Goal: Communication & Community: Share content

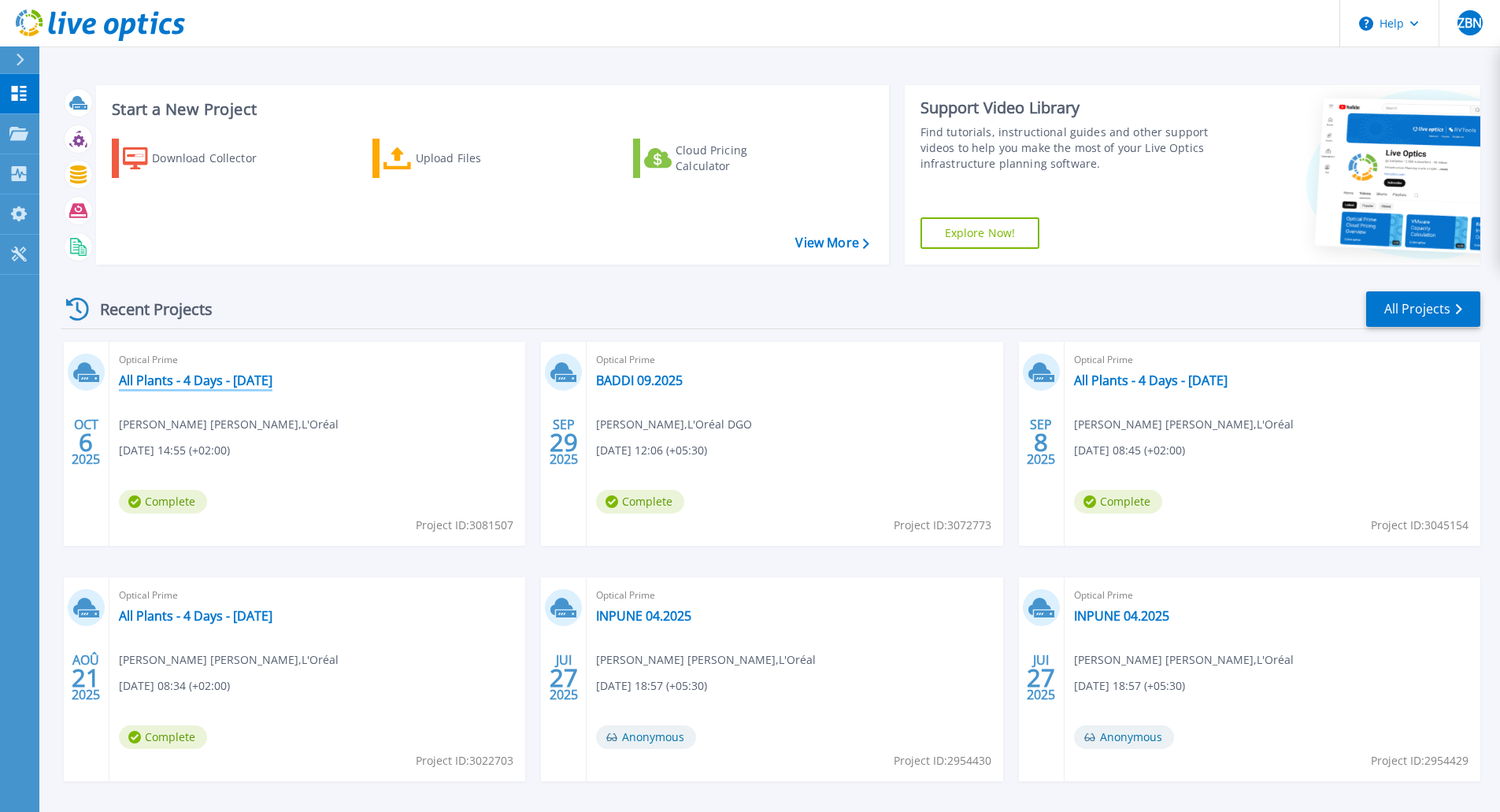
click at [178, 382] on link "All Plants - 4 Days - [DATE]" at bounding box center [195, 380] width 153 height 15
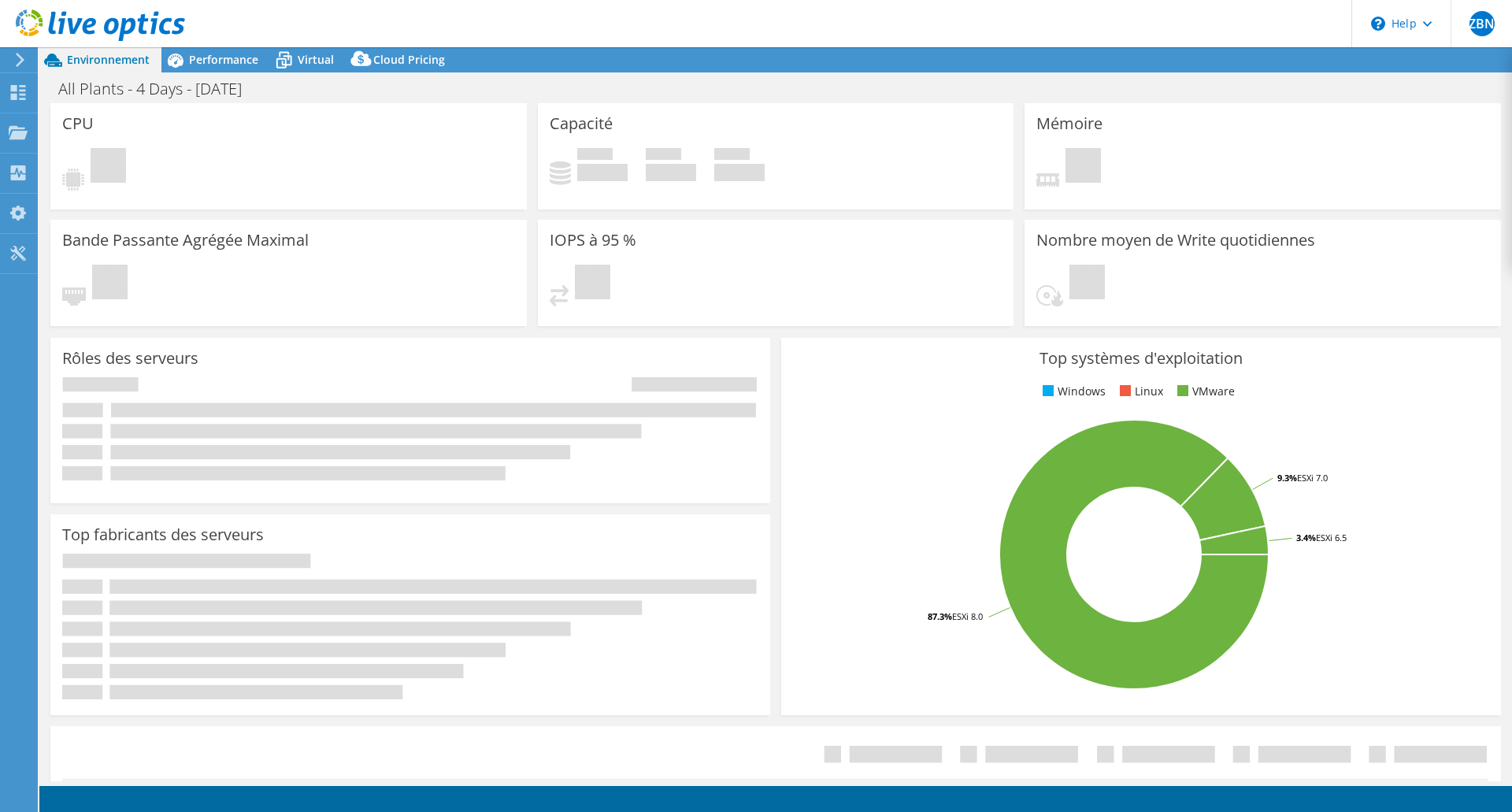
select select "USD"
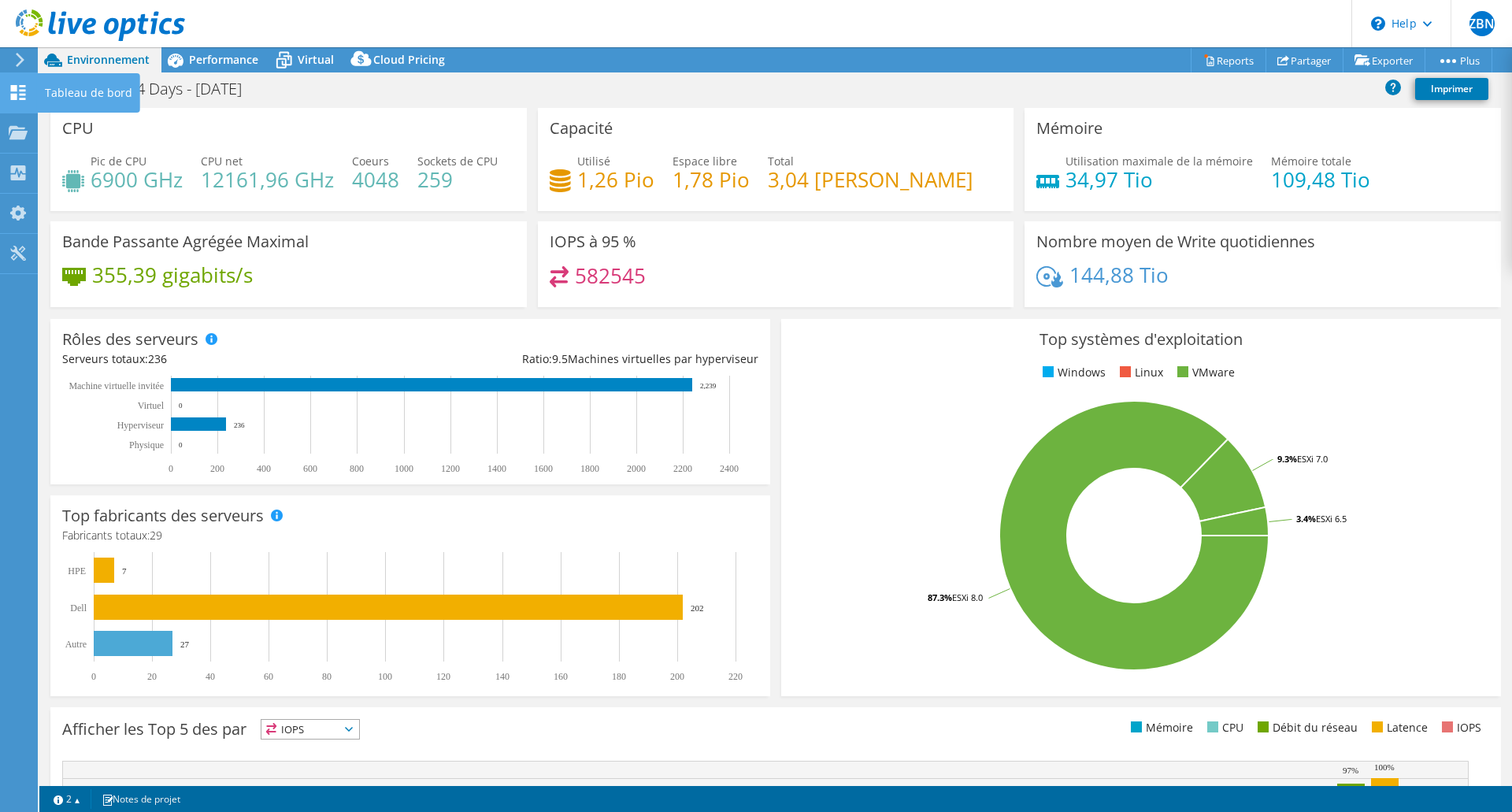
click at [25, 101] on div at bounding box center [18, 95] width 19 height 17
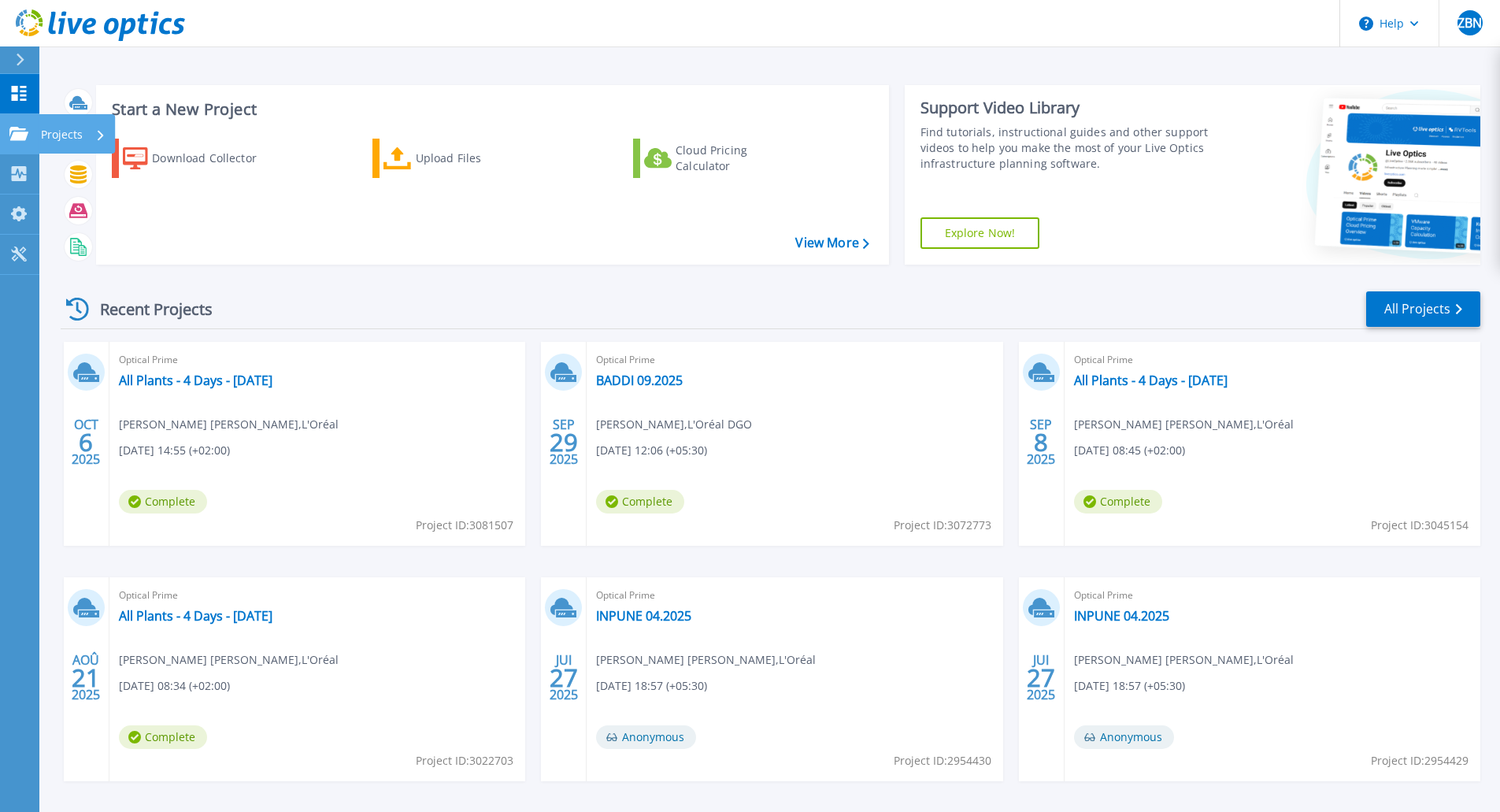
click at [23, 133] on icon at bounding box center [19, 134] width 19 height 13
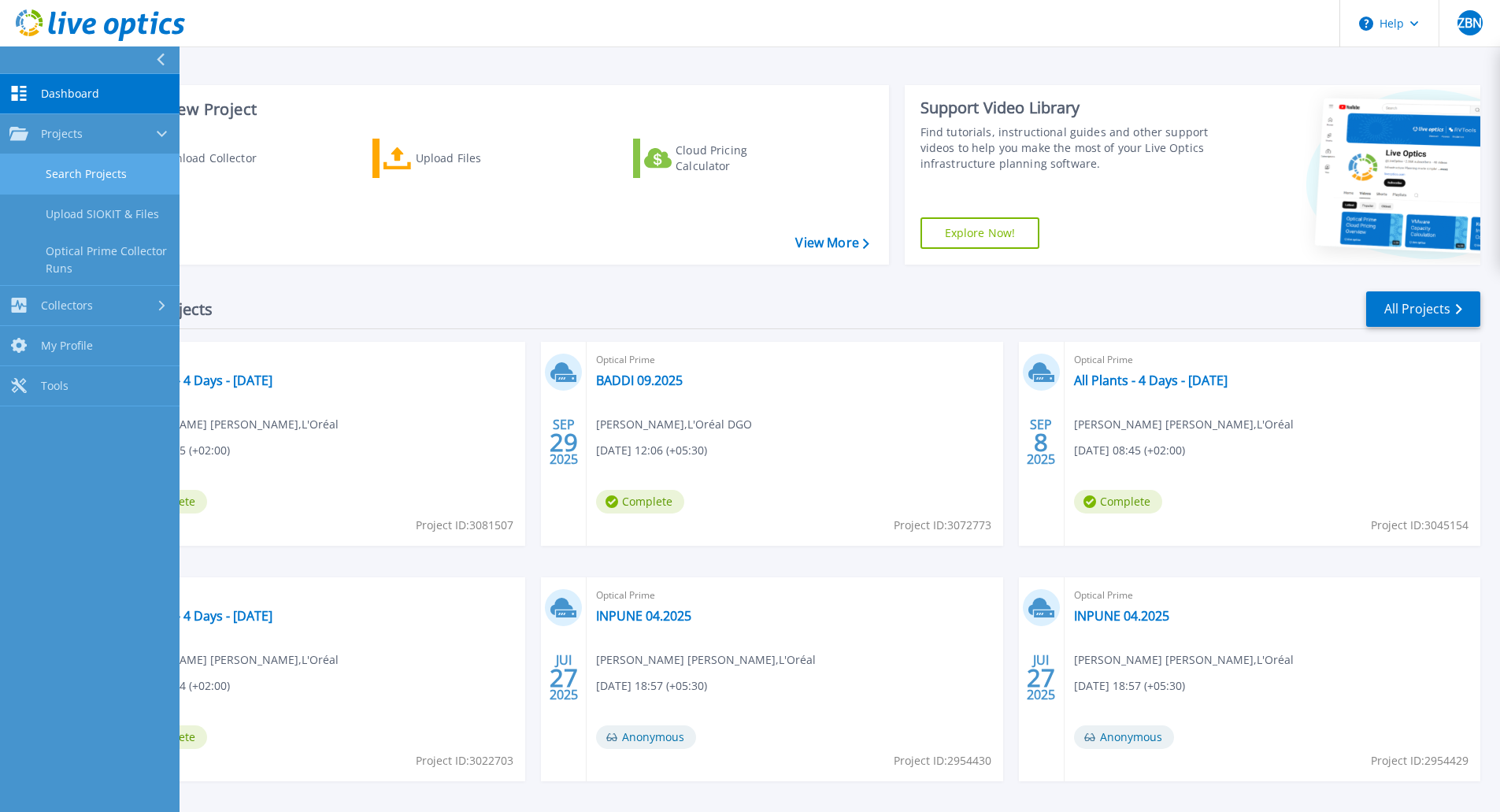
click at [123, 181] on link "Search Projects" at bounding box center [90, 174] width 180 height 40
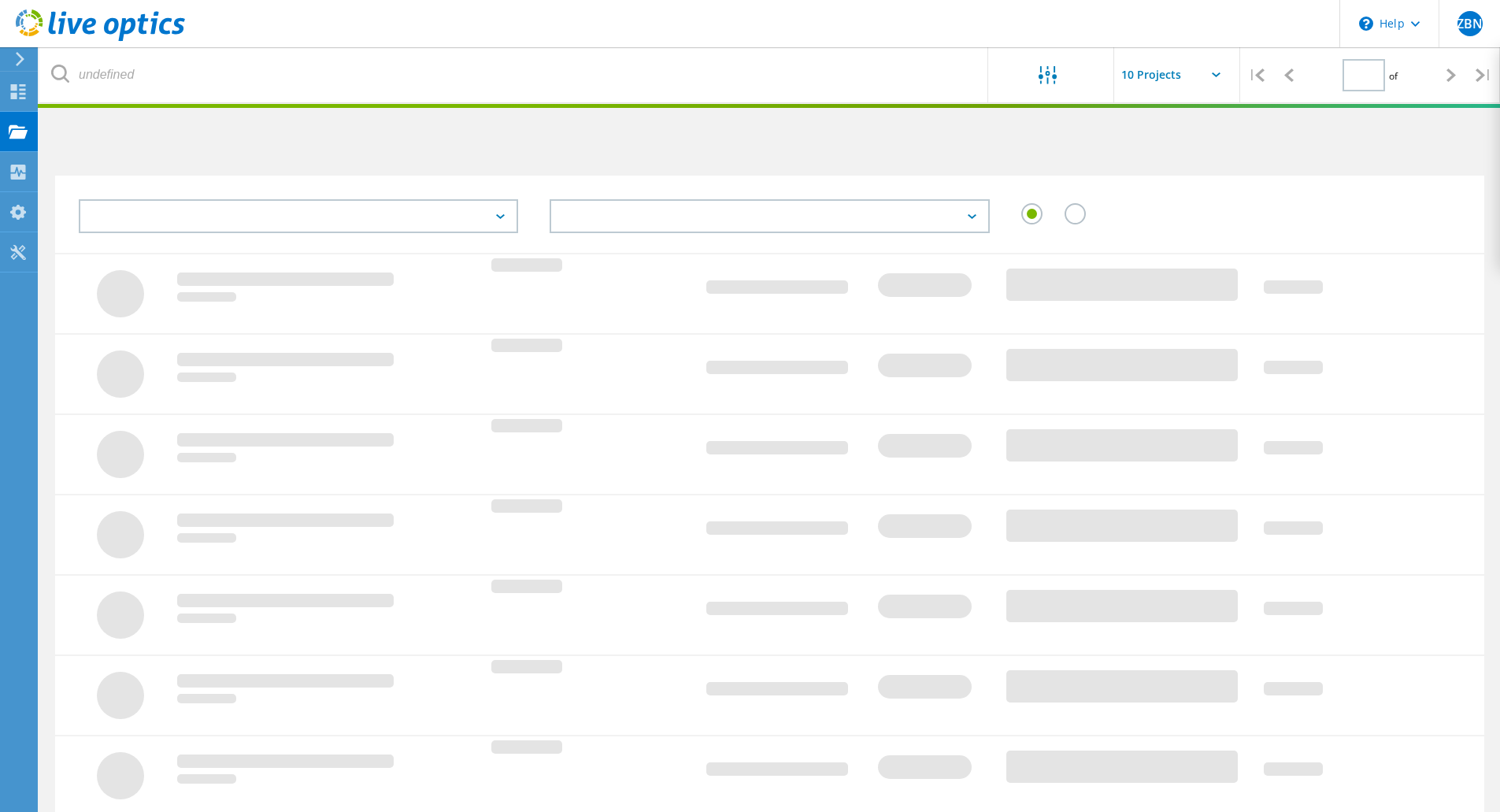
type input "1"
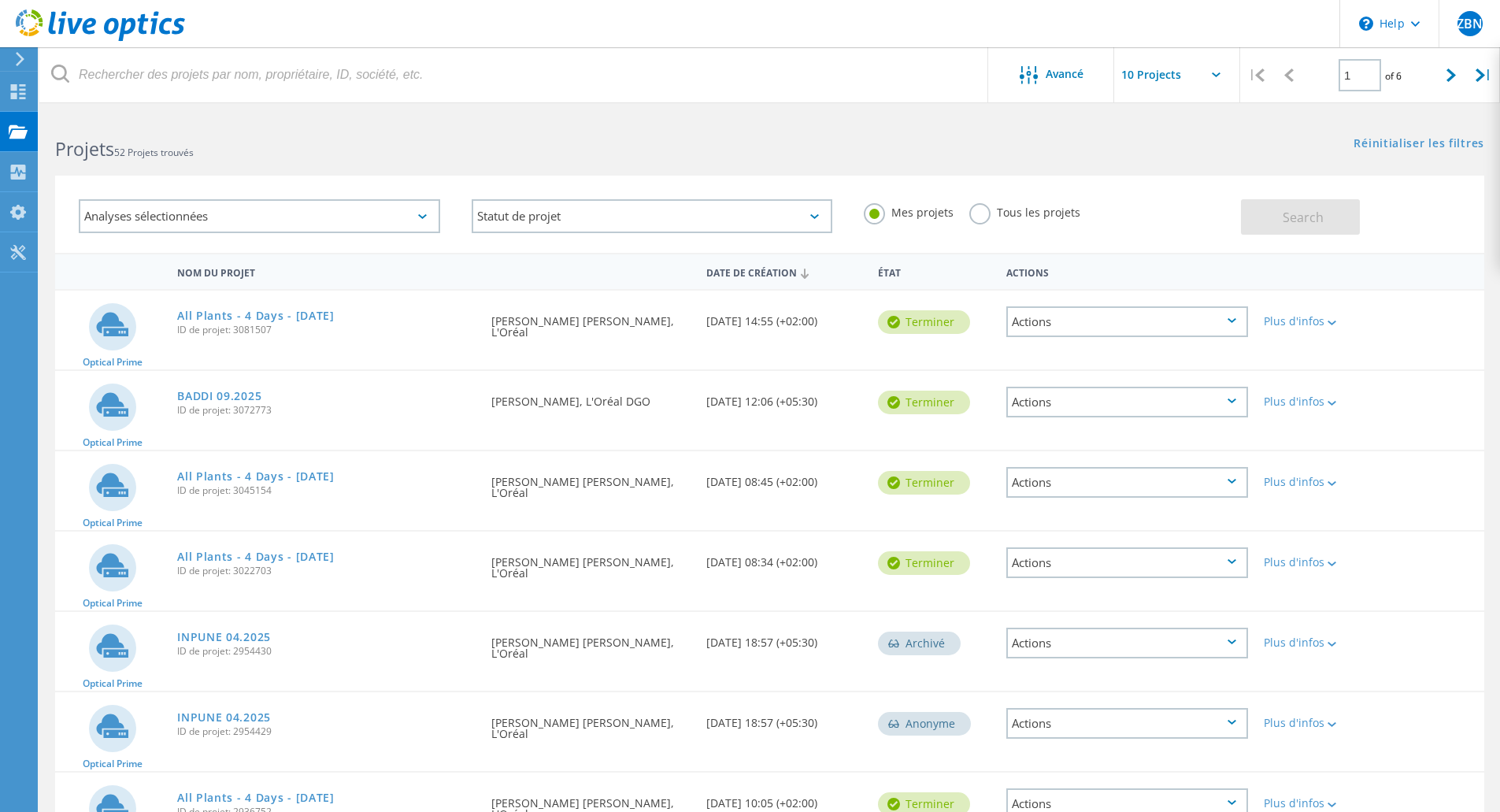
click at [1107, 333] on div "Actions" at bounding box center [1127, 321] width 242 height 31
click at [1069, 341] on div "Partager" at bounding box center [1126, 335] width 238 height 25
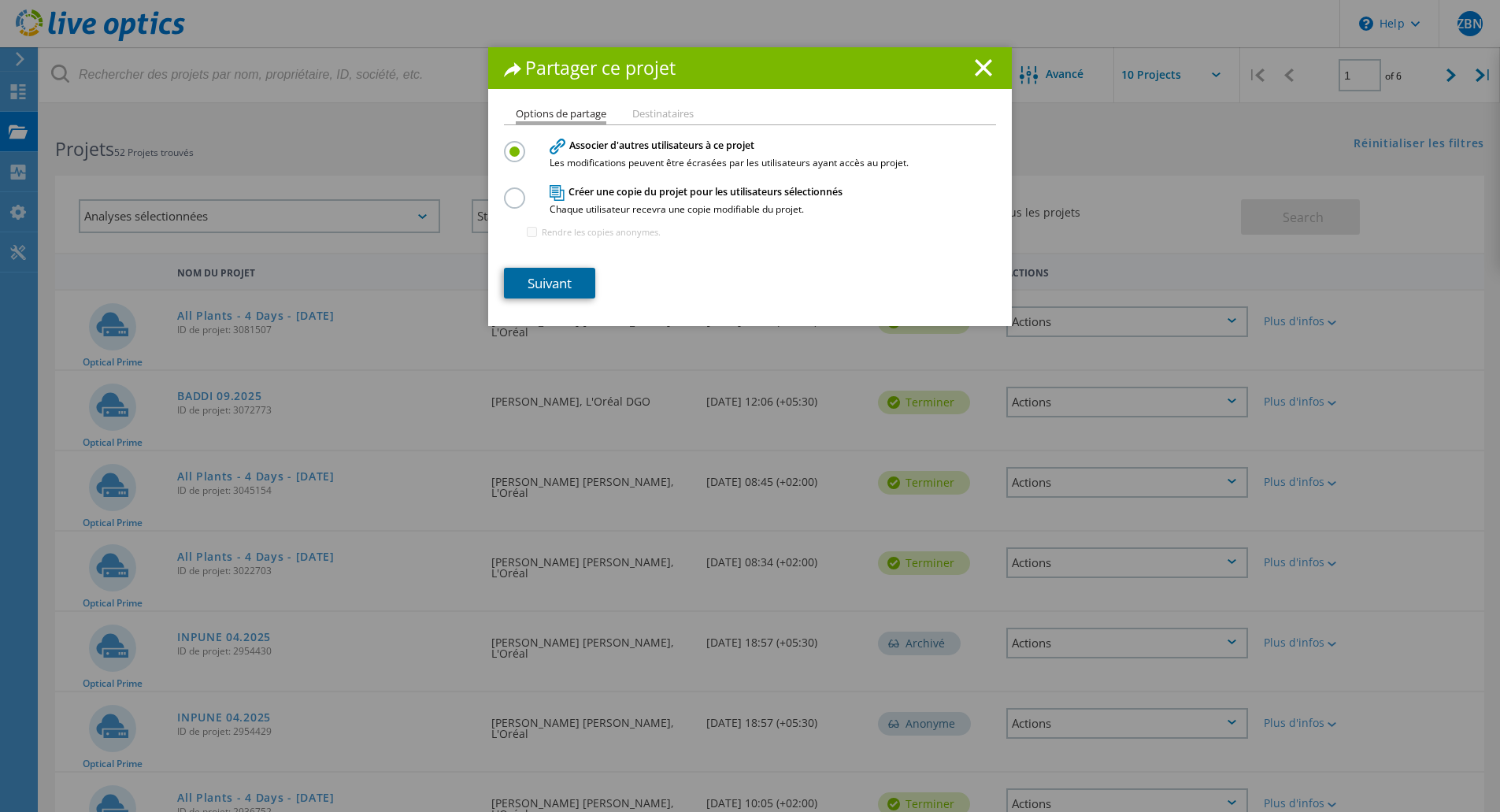
click at [551, 273] on link "Suivant" at bounding box center [549, 283] width 91 height 31
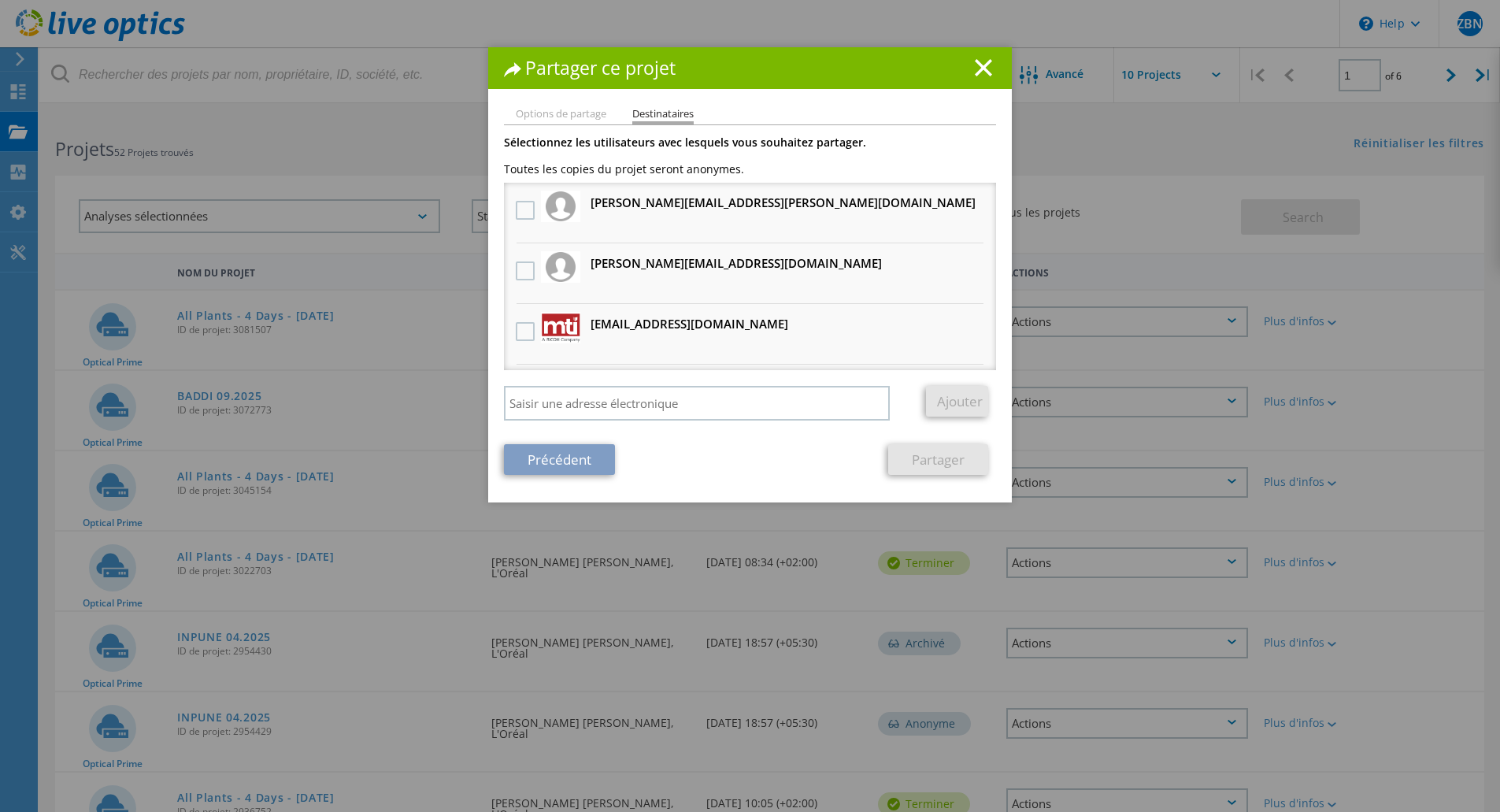
click at [590, 209] on h3 "eric.joly@loreal.com Recevra une copie anonyme" at bounding box center [783, 203] width 385 height 20
click at [522, 210] on label at bounding box center [527, 210] width 23 height 19
click at [0, 0] on input "checkbox" at bounding box center [0, 0] width 0 height 0
click at [521, 260] on div at bounding box center [525, 272] width 27 height 33
click at [523, 274] on label at bounding box center [527, 271] width 23 height 19
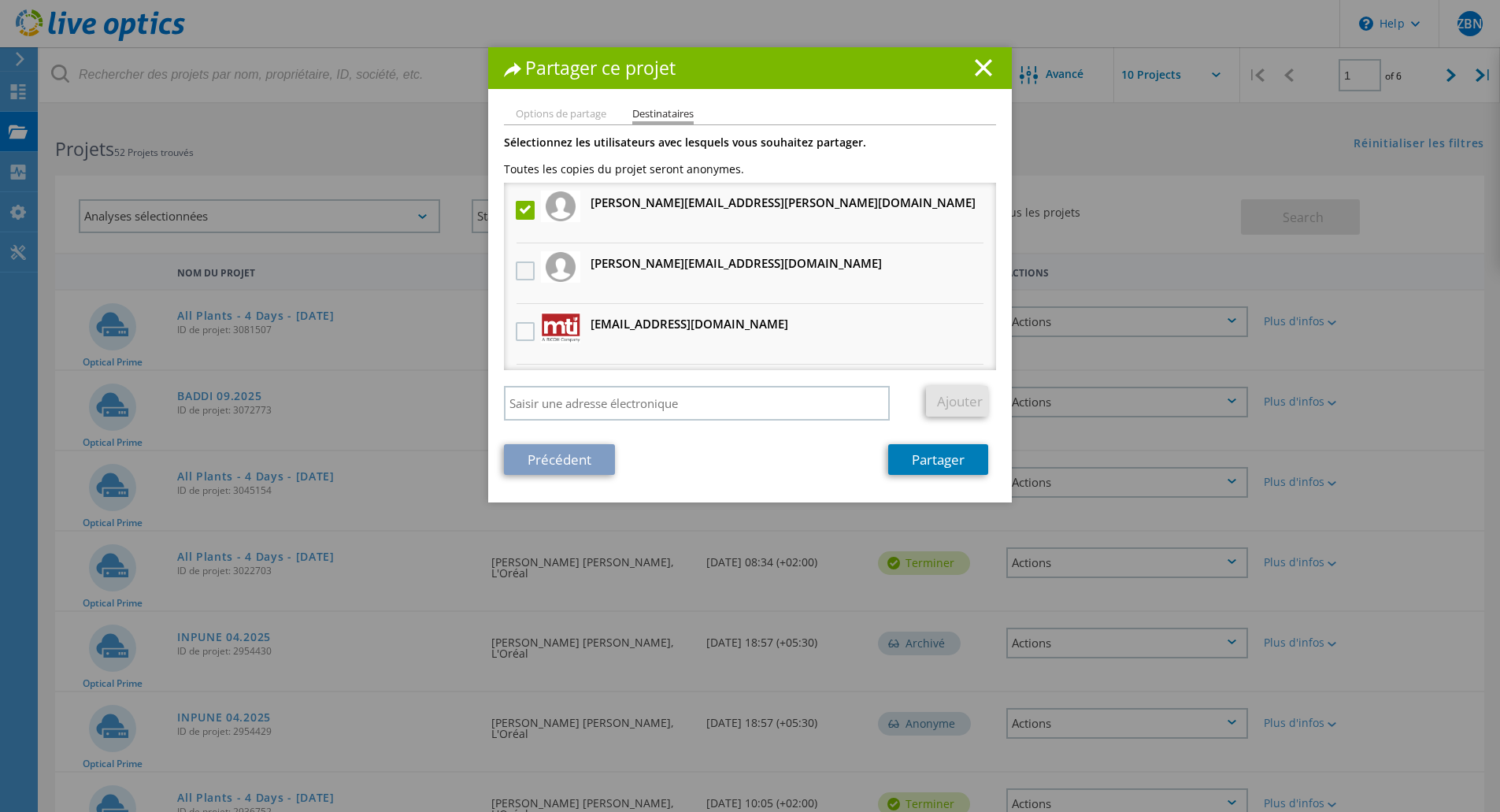
click at [0, 0] on input "checkbox" at bounding box center [0, 0] width 0 height 0
click at [516, 334] on label at bounding box center [527, 332] width 23 height 19
click at [0, 0] on input "checkbox" at bounding box center [0, 0] width 0 height 0
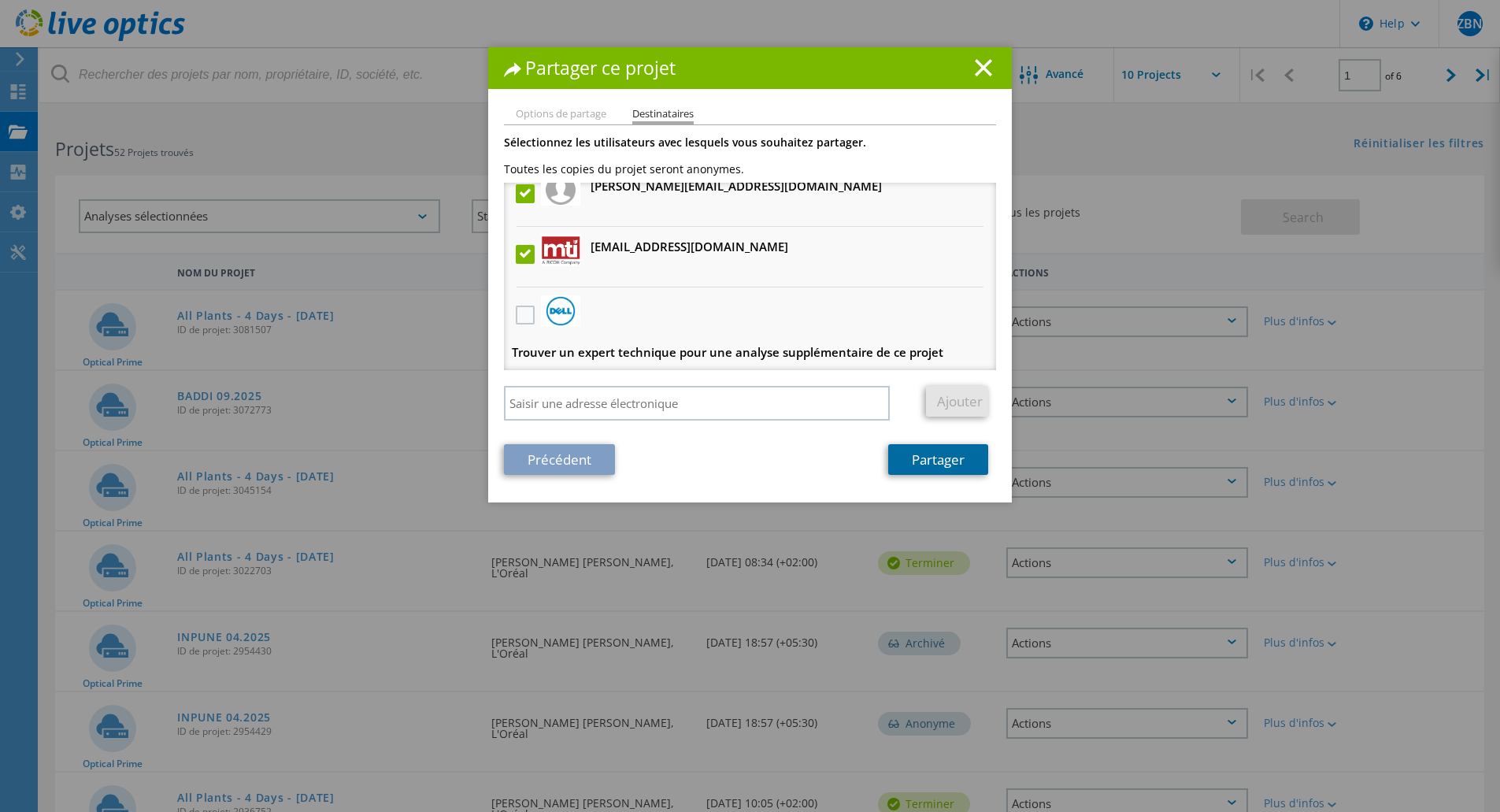
click at [928, 470] on link "Partager" at bounding box center [938, 459] width 100 height 31
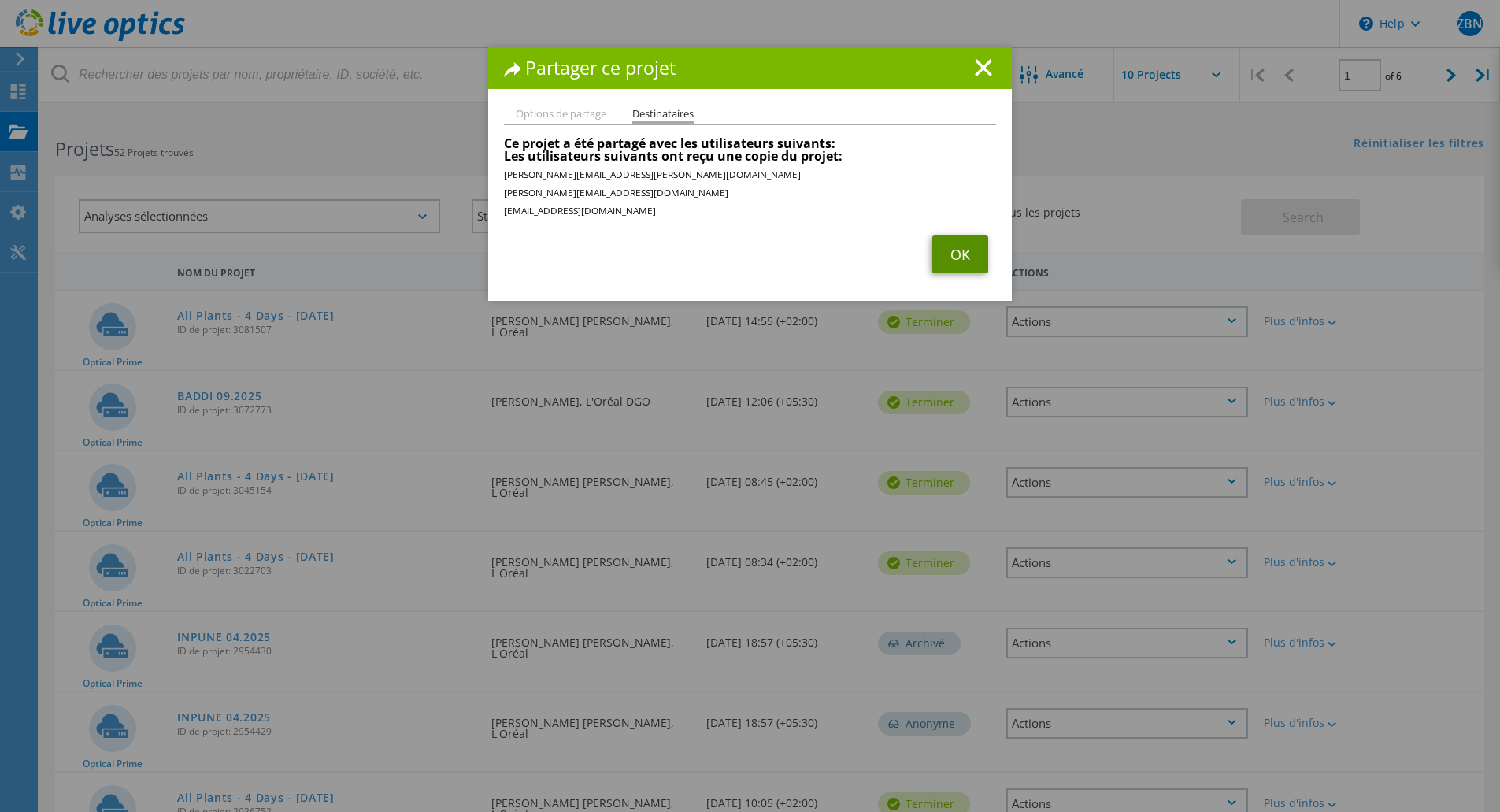
click at [932, 255] on link "OK" at bounding box center [960, 254] width 55 height 38
